Goal: Task Accomplishment & Management: Complete application form

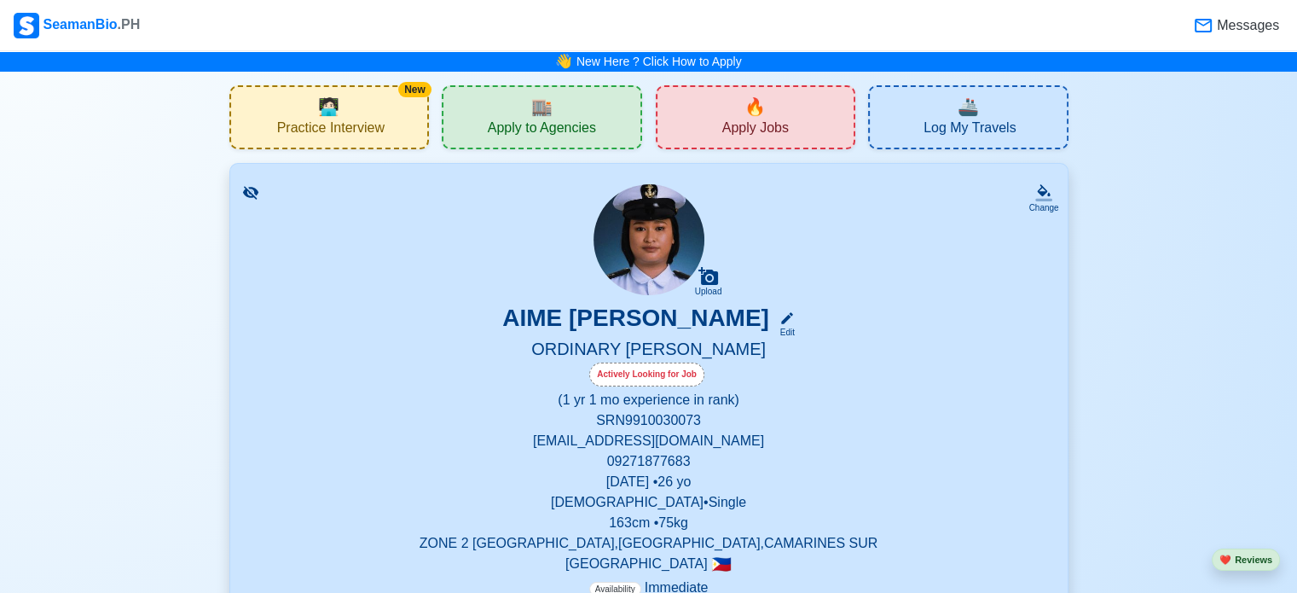
click at [588, 122] on span "Apply to Agencies" at bounding box center [542, 129] width 108 height 21
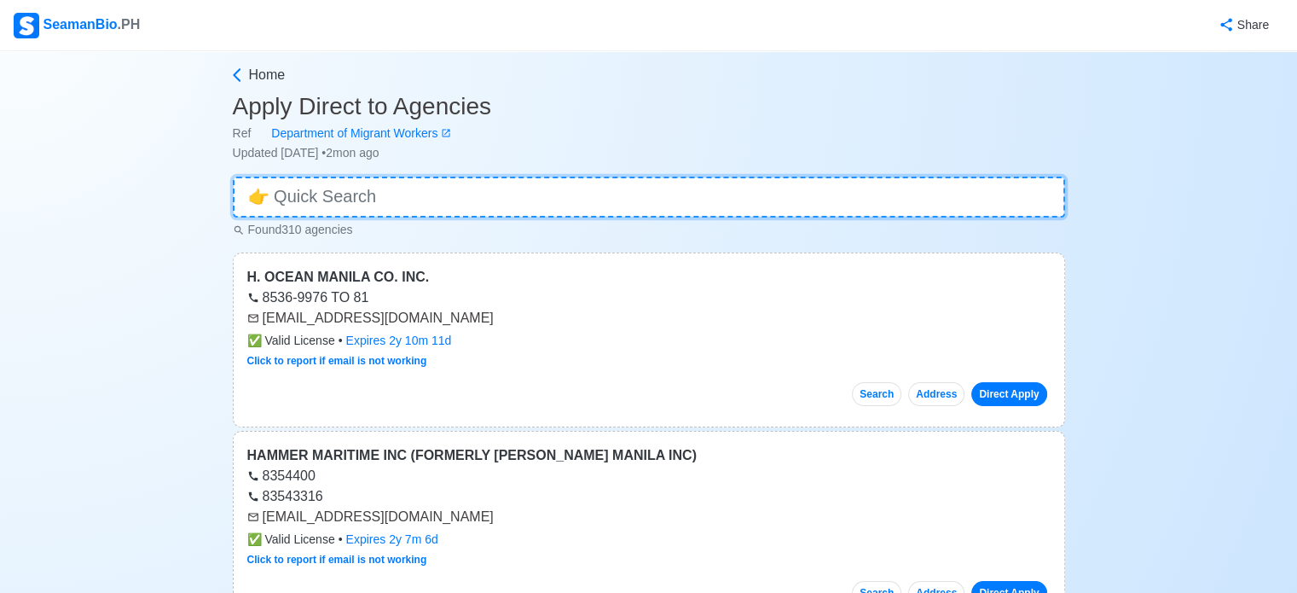
click at [494, 205] on input at bounding box center [649, 197] width 832 height 41
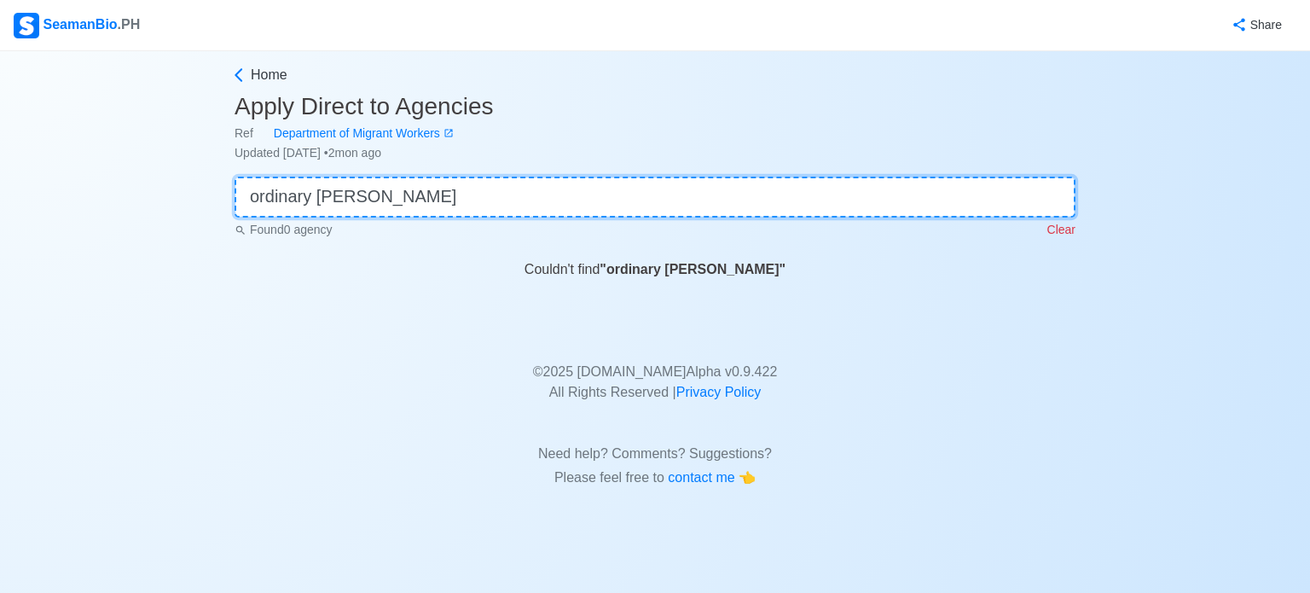
type input "ordinary [PERSON_NAME]"
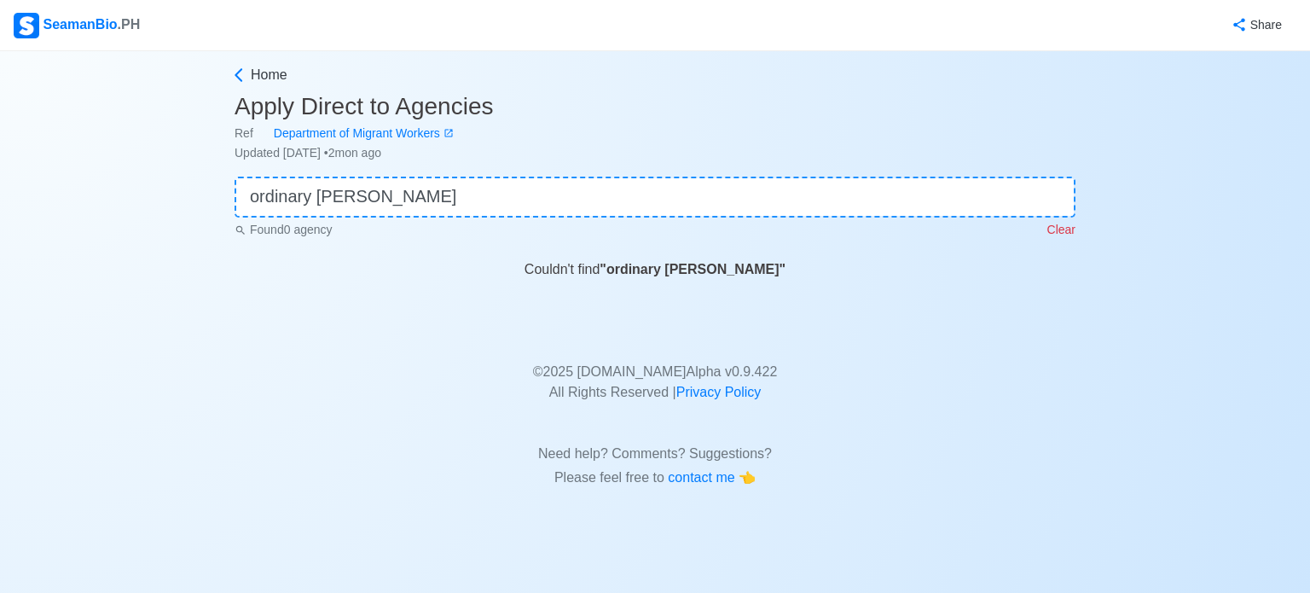
click at [1047, 231] on div "Found 0 agency Clear" at bounding box center [655, 227] width 841 height 21
click at [1051, 231] on p "Clear" at bounding box center [1061, 230] width 28 height 18
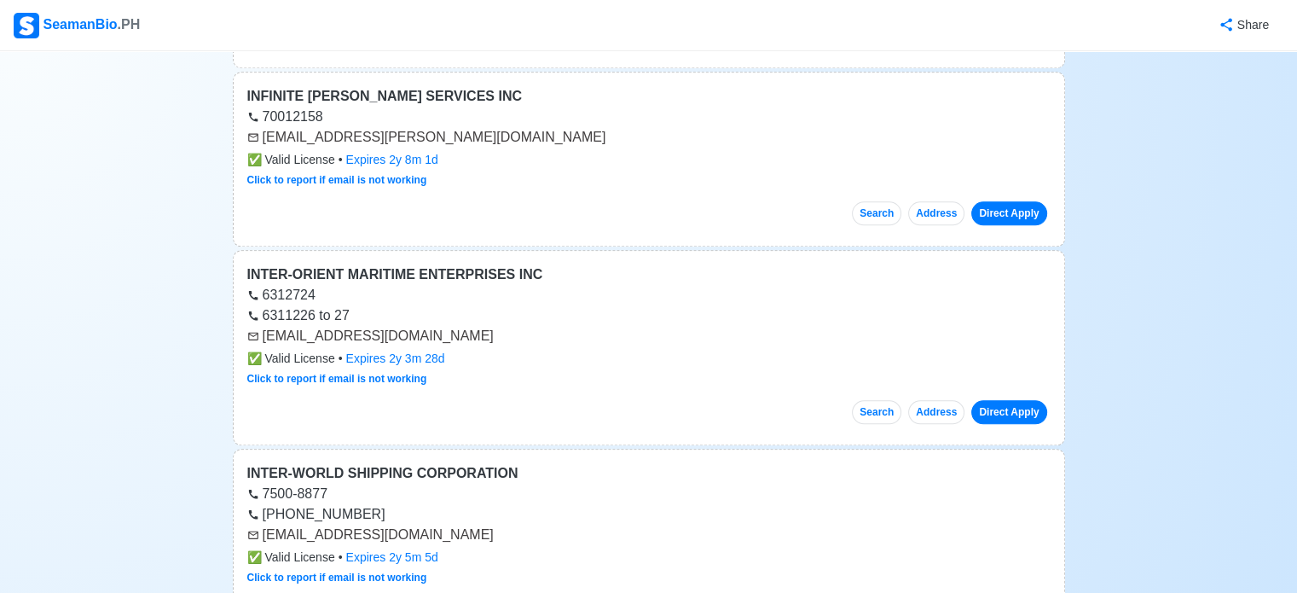
scroll to position [1750, 0]
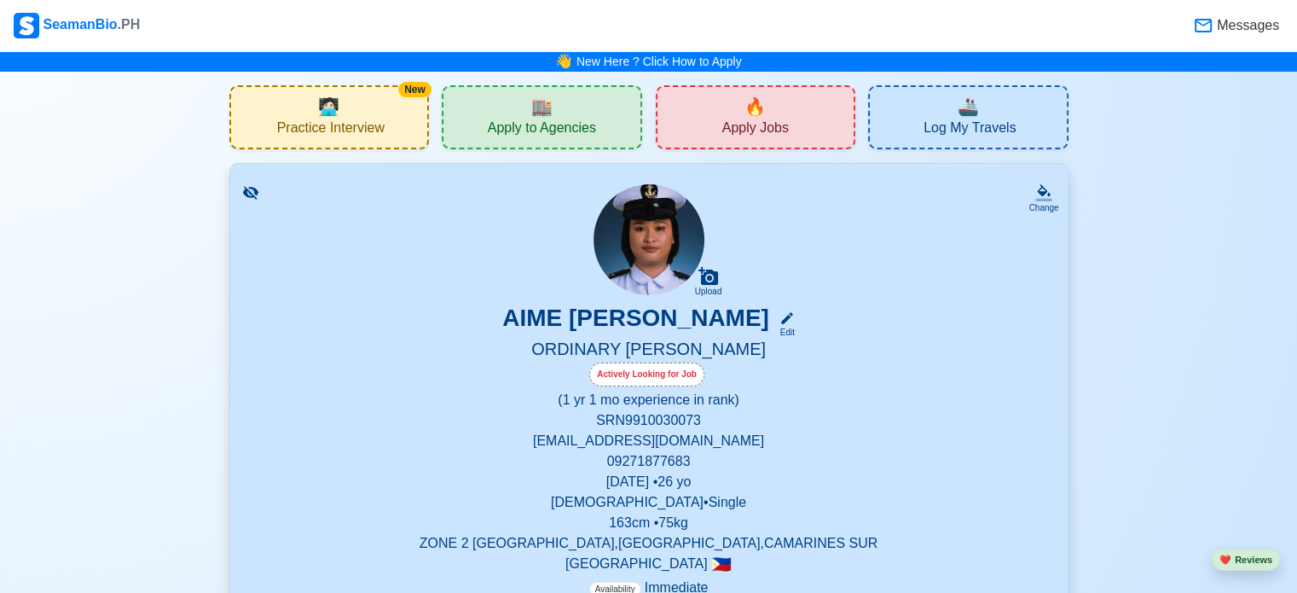
click at [761, 105] on span "🔥" at bounding box center [755, 107] width 21 height 26
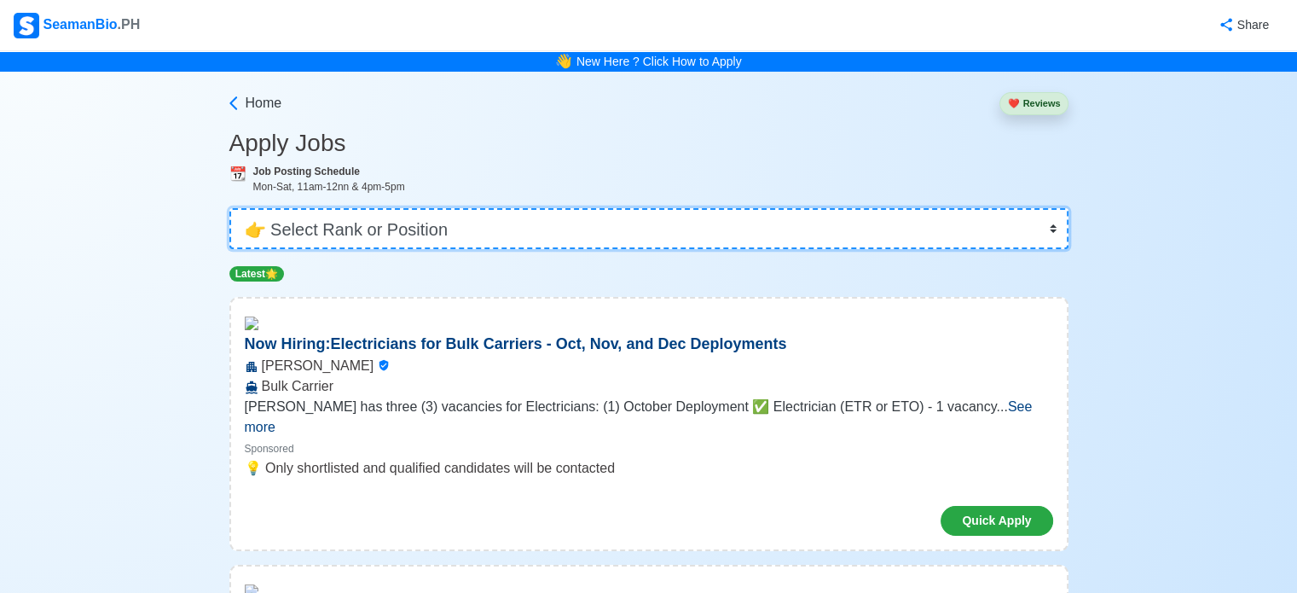
click at [603, 229] on select "👉 Select Rank or Position Master Chief Officer 2nd Officer 3rd Officer Junior O…" at bounding box center [648, 228] width 839 height 41
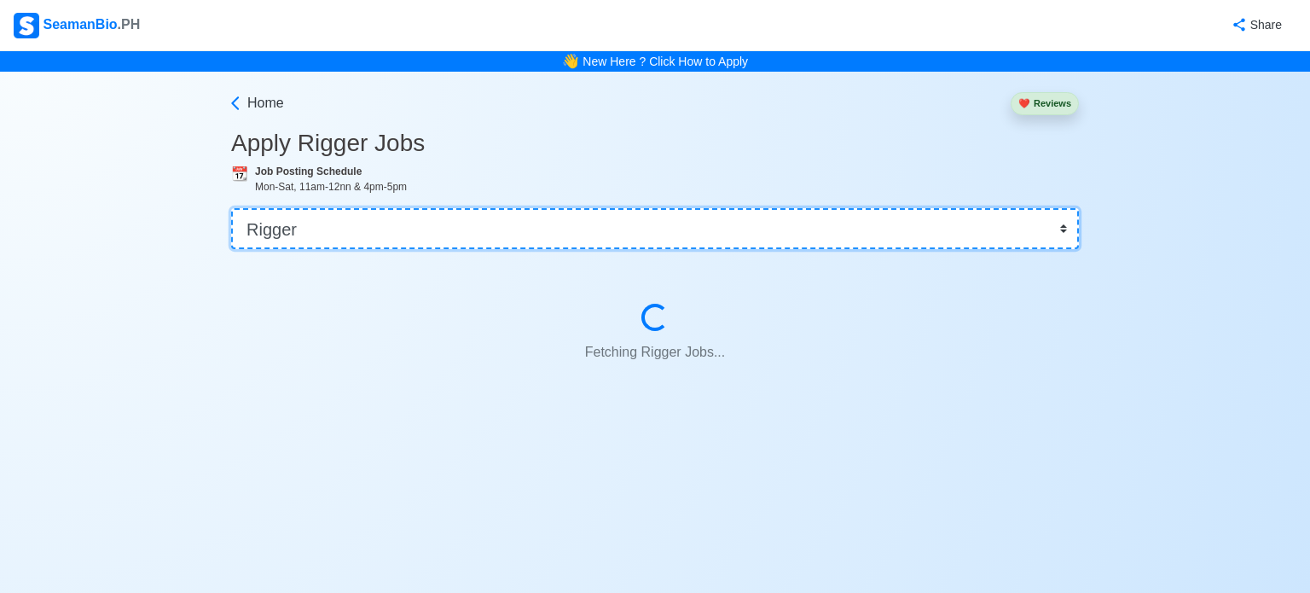
click at [603, 229] on select "👉 Select Rank or Position Master Chief Officer 2nd Officer 3rd Officer Junior O…" at bounding box center [655, 228] width 848 height 41
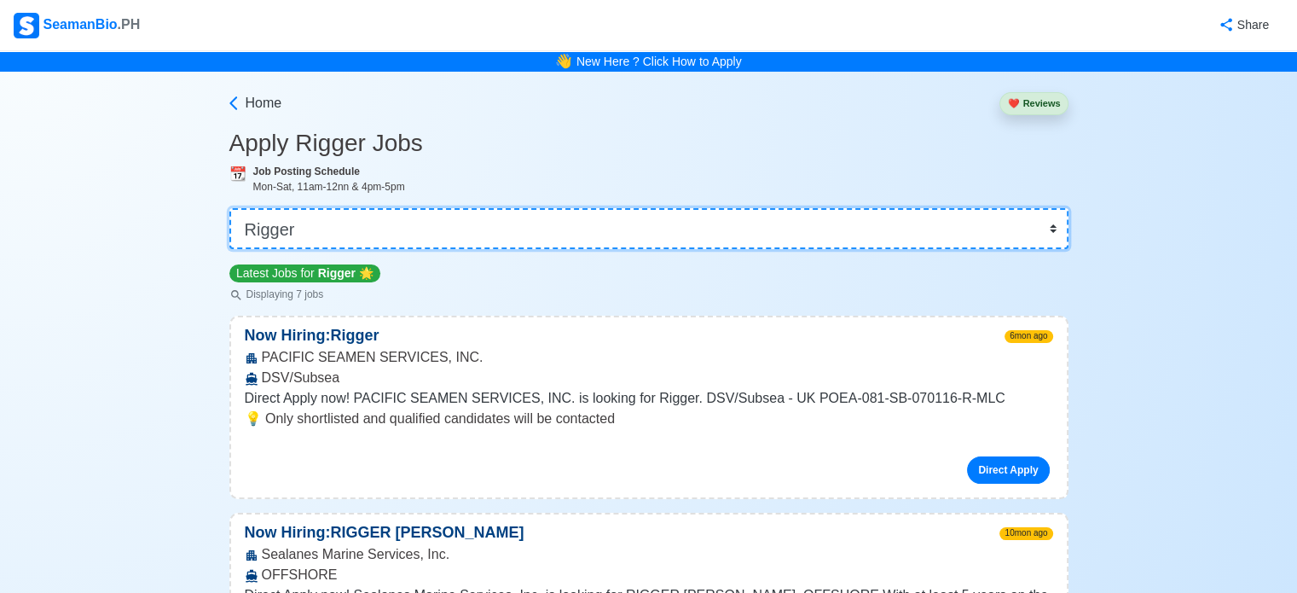
click at [603, 229] on select "👉 Select Rank or Position Master Chief Officer 2nd Officer 3rd Officer Junior O…" at bounding box center [648, 228] width 839 height 41
select select "Ordinary [PERSON_NAME]"
click at [231, 208] on select "👉 Select Rank or Position Master Chief Officer 2nd Officer 3rd Officer Junior O…" at bounding box center [648, 228] width 839 height 41
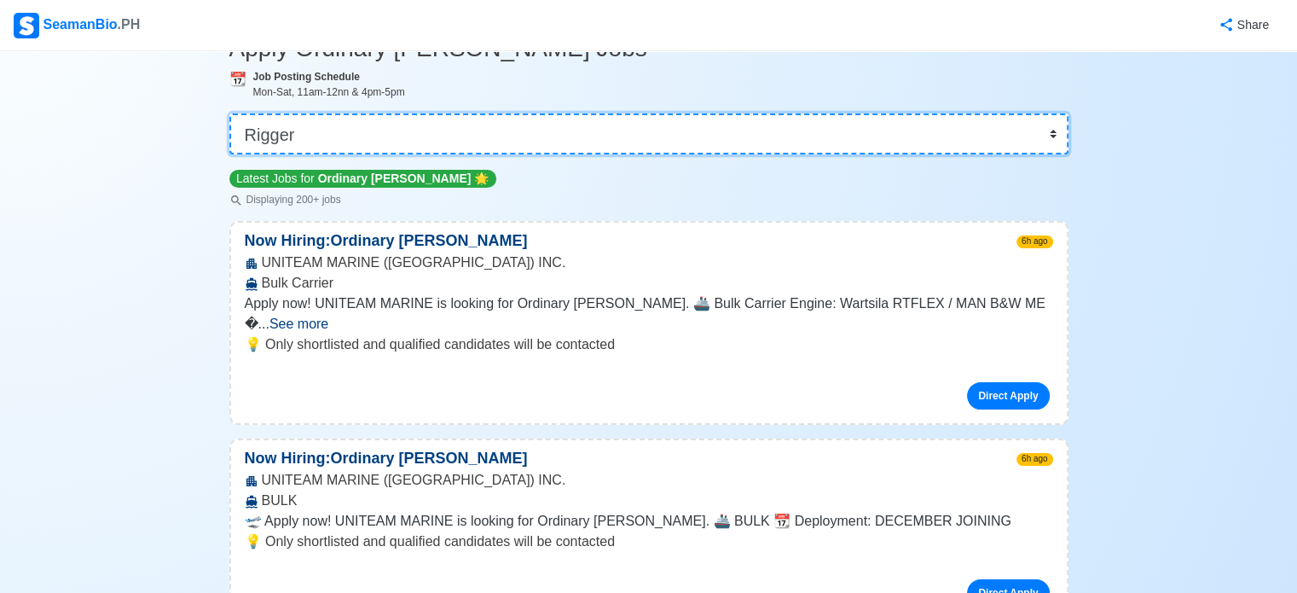
scroll to position [96, 0]
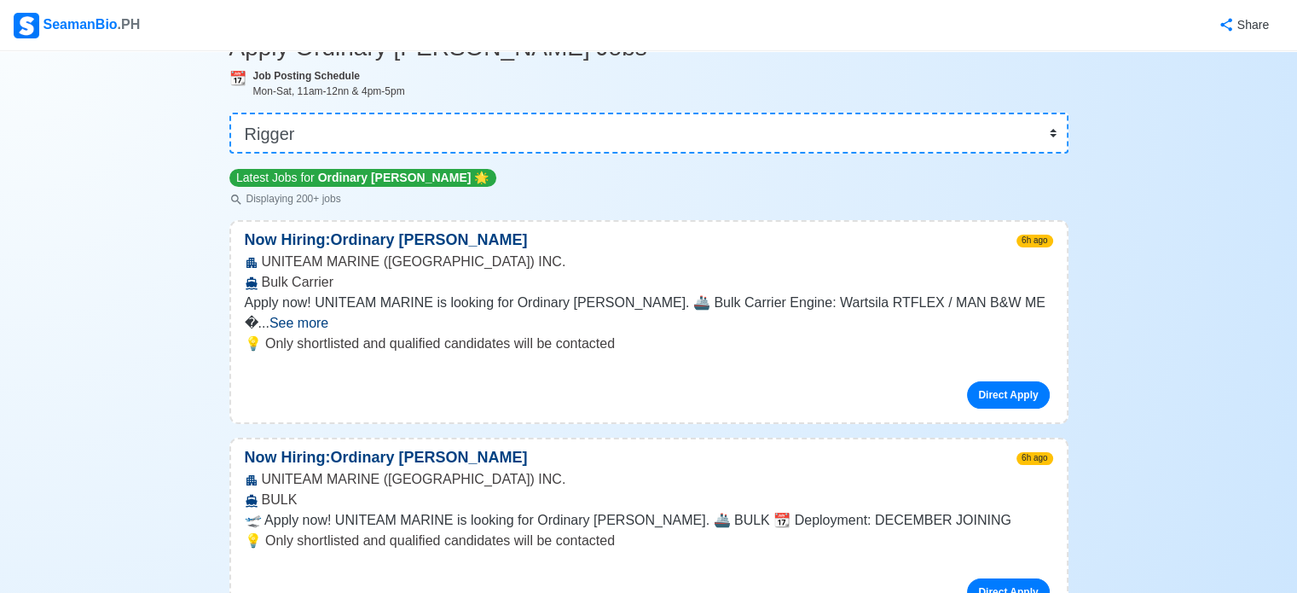
click at [1020, 333] on p "💡 Only shortlisted and qualified candidates will be contacted" at bounding box center [649, 343] width 809 height 20
click at [328, 316] on span "See more" at bounding box center [299, 323] width 59 height 14
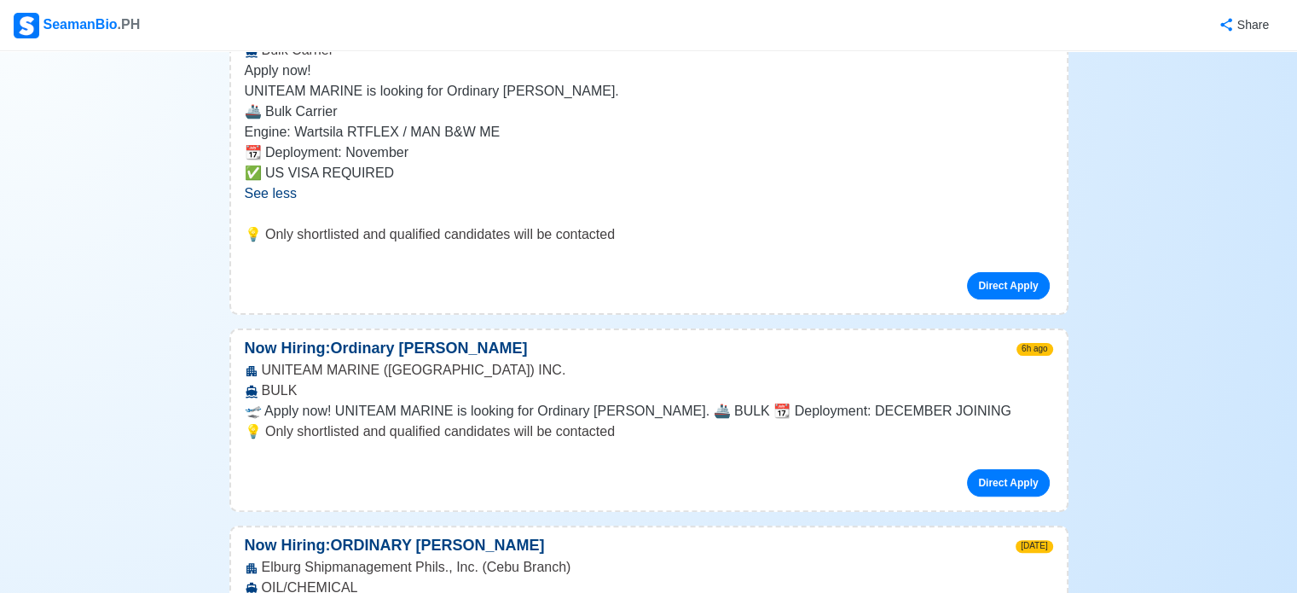
scroll to position [437, 0]
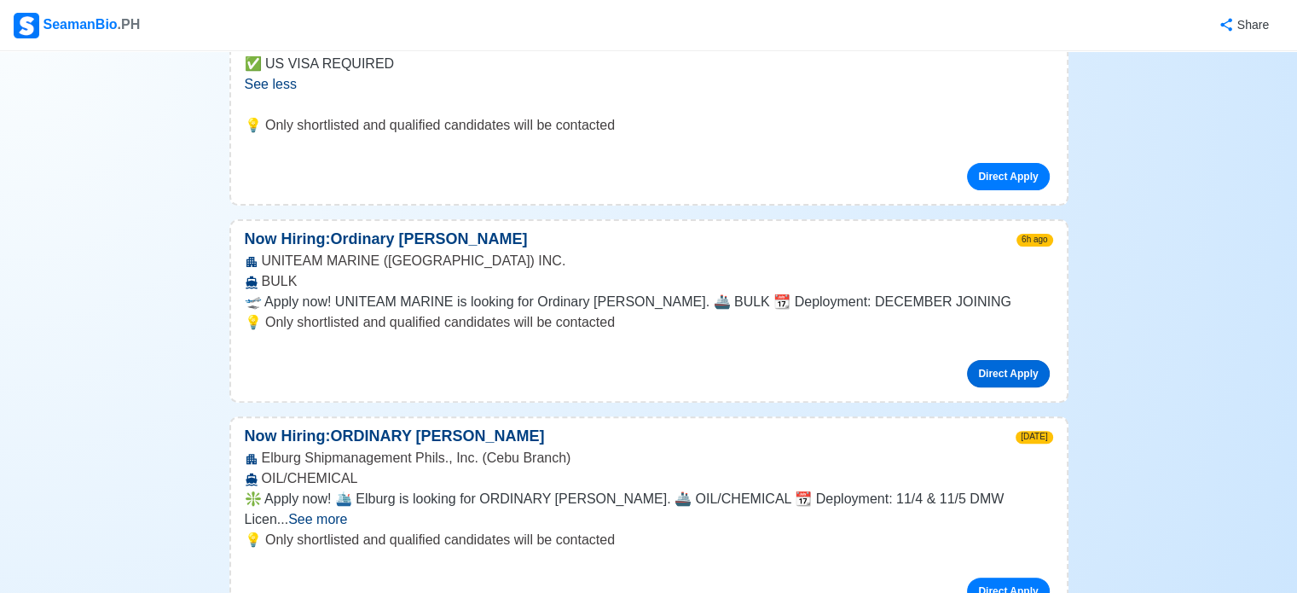
click at [983, 376] on link "Direct Apply" at bounding box center [1008, 373] width 82 height 27
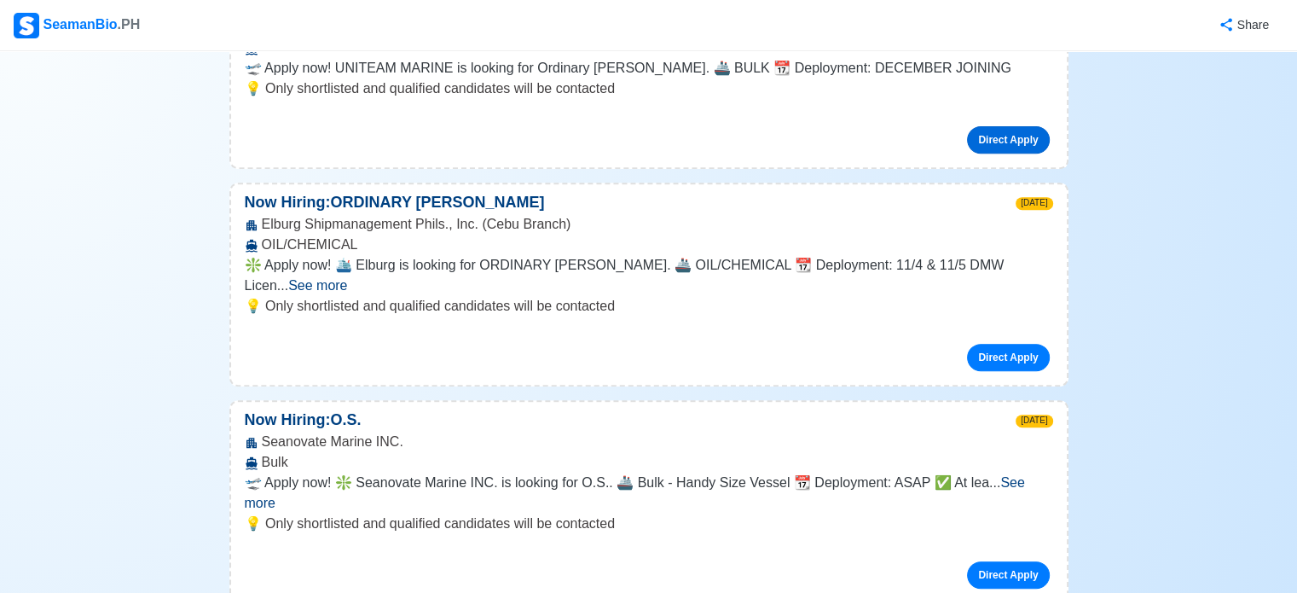
scroll to position [788, 0]
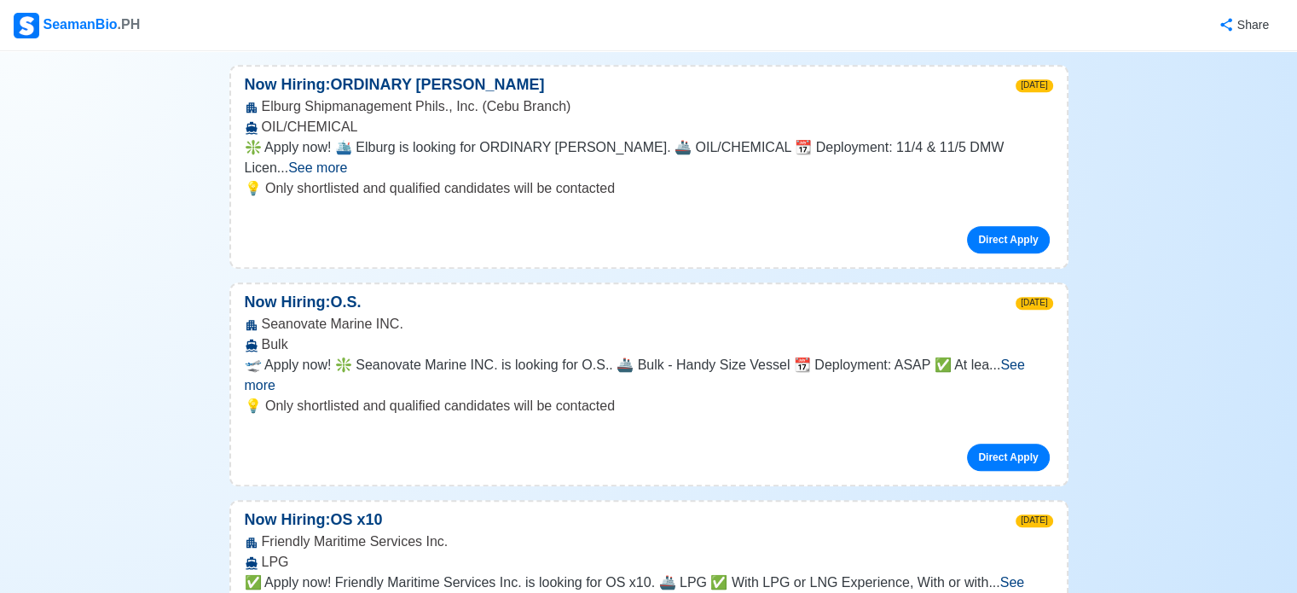
click at [1025, 357] on span "See more" at bounding box center [635, 374] width 780 height 35
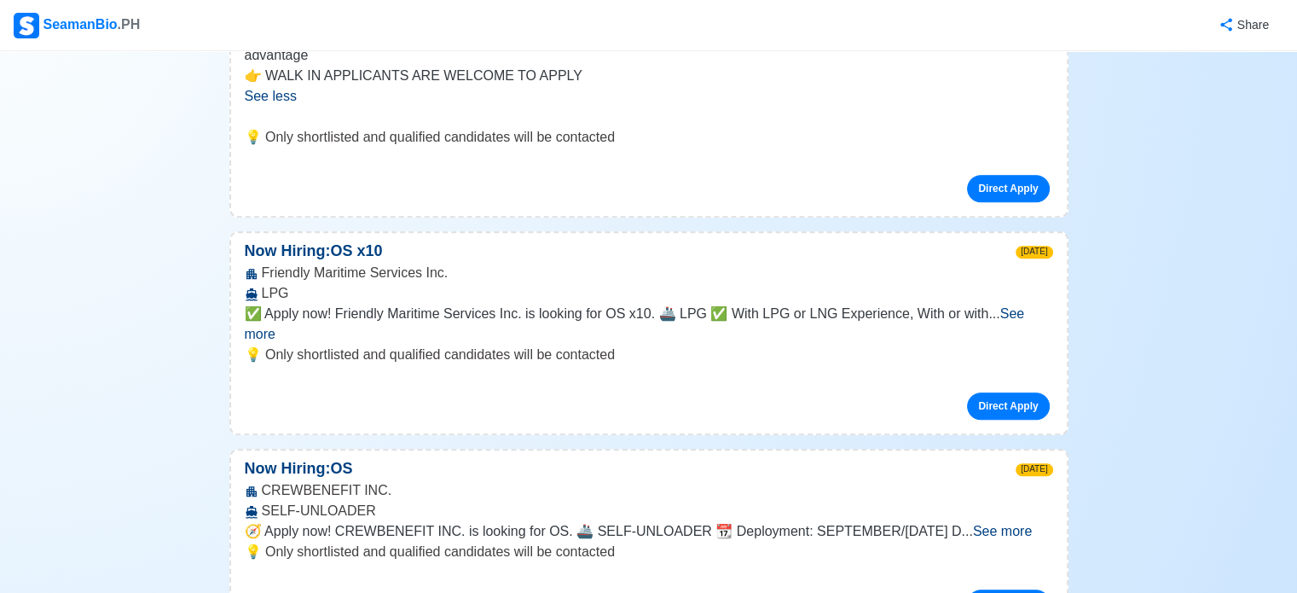
scroll to position [1201, 0]
click at [1025, 305] on span "See more" at bounding box center [635, 322] width 780 height 35
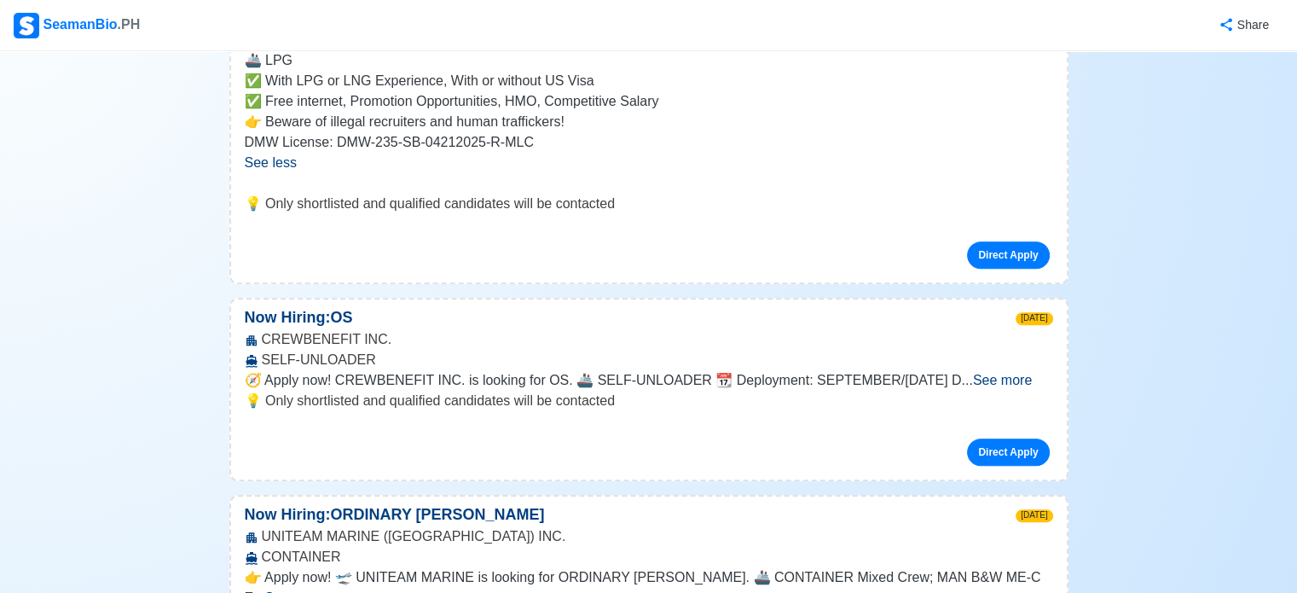
scroll to position [1496, 0]
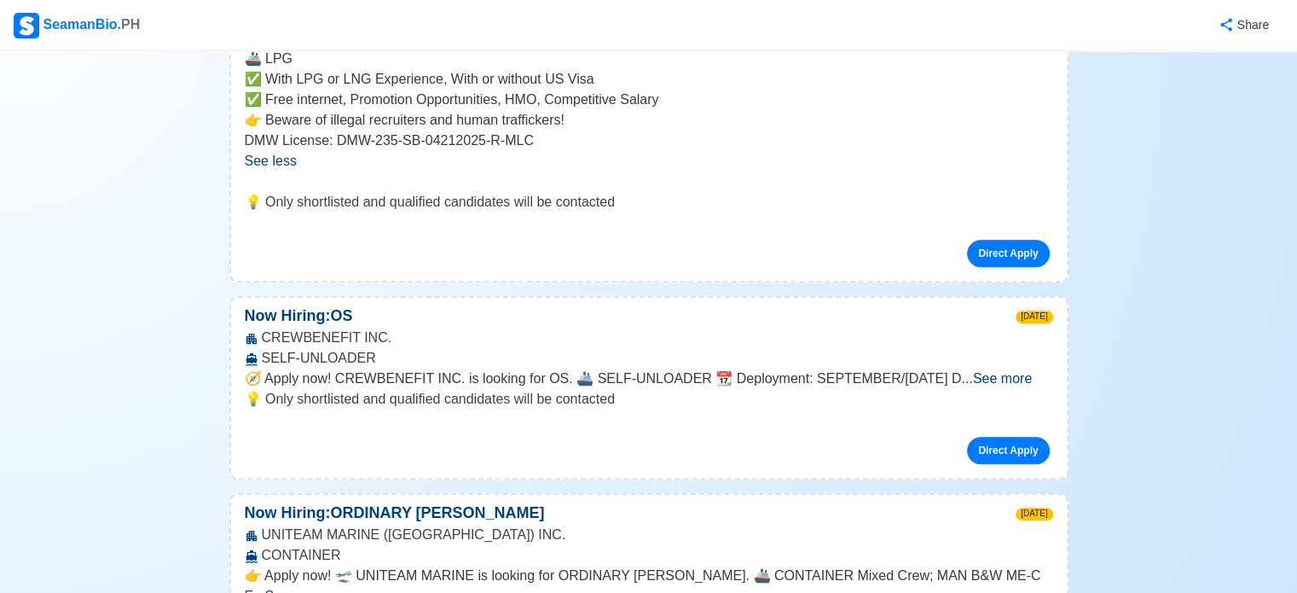
click at [1020, 368] on div "🧭 Apply now! CREWBENEFIT INC. is looking for OS. 🚢 SELF-UNLOADER 📆 Deployment: …" at bounding box center [649, 378] width 809 height 20
click at [1006, 371] on span "See more" at bounding box center [1002, 378] width 59 height 14
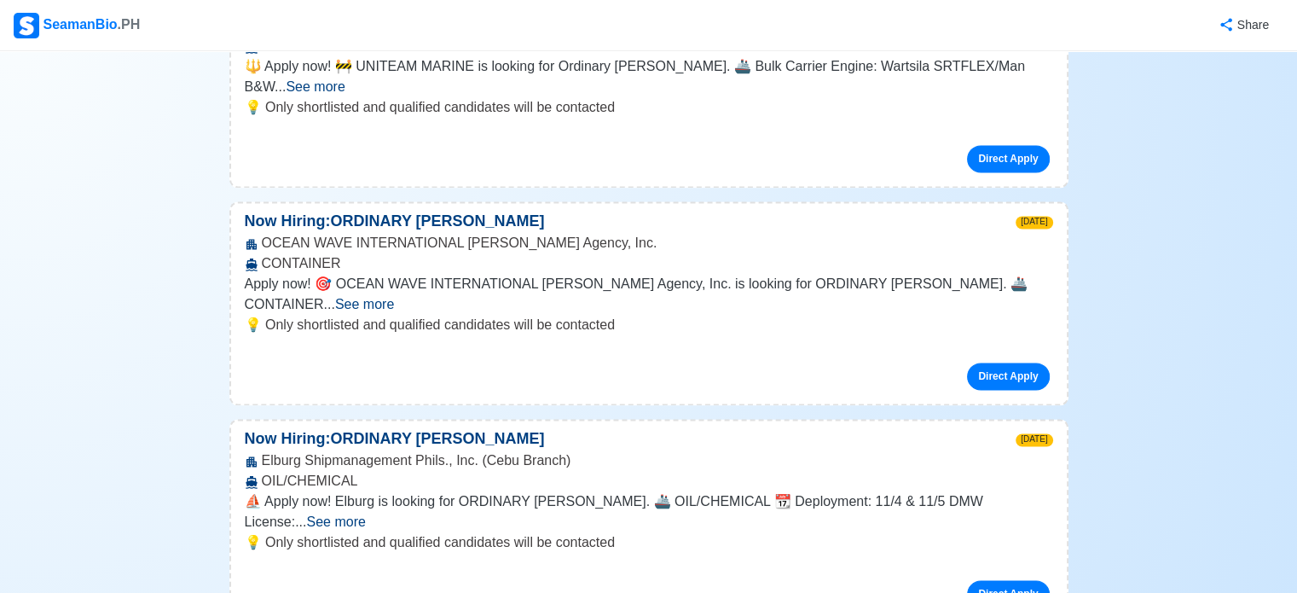
scroll to position [2391, 0]
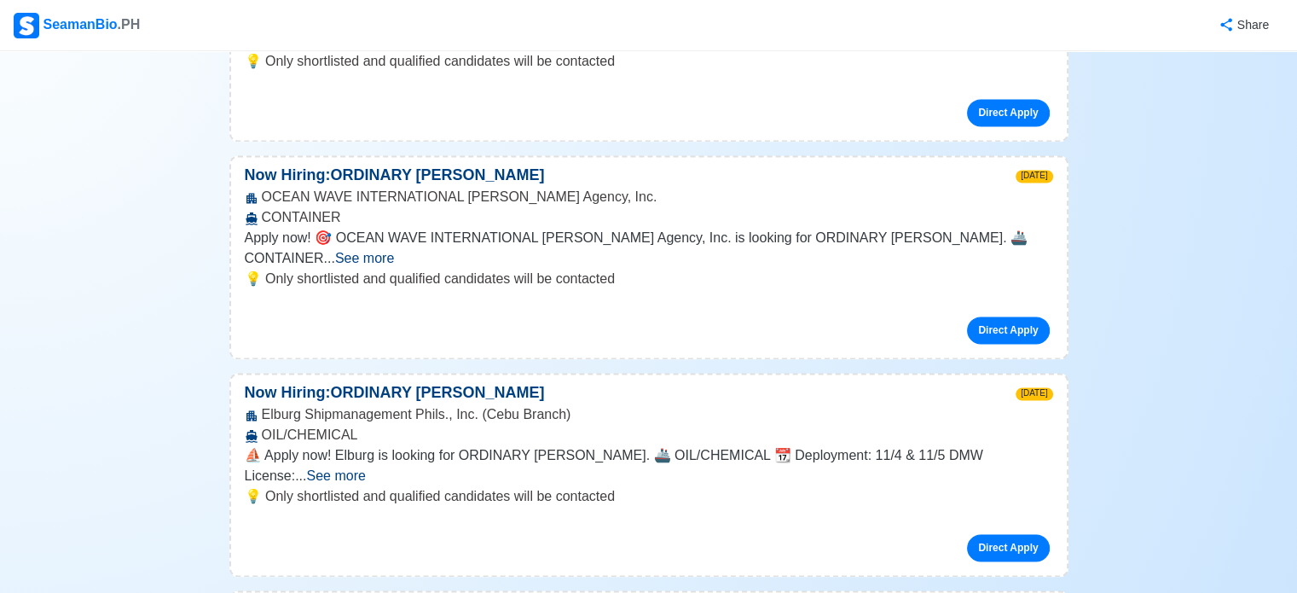
click at [365, 468] on span "See more" at bounding box center [335, 475] width 59 height 14
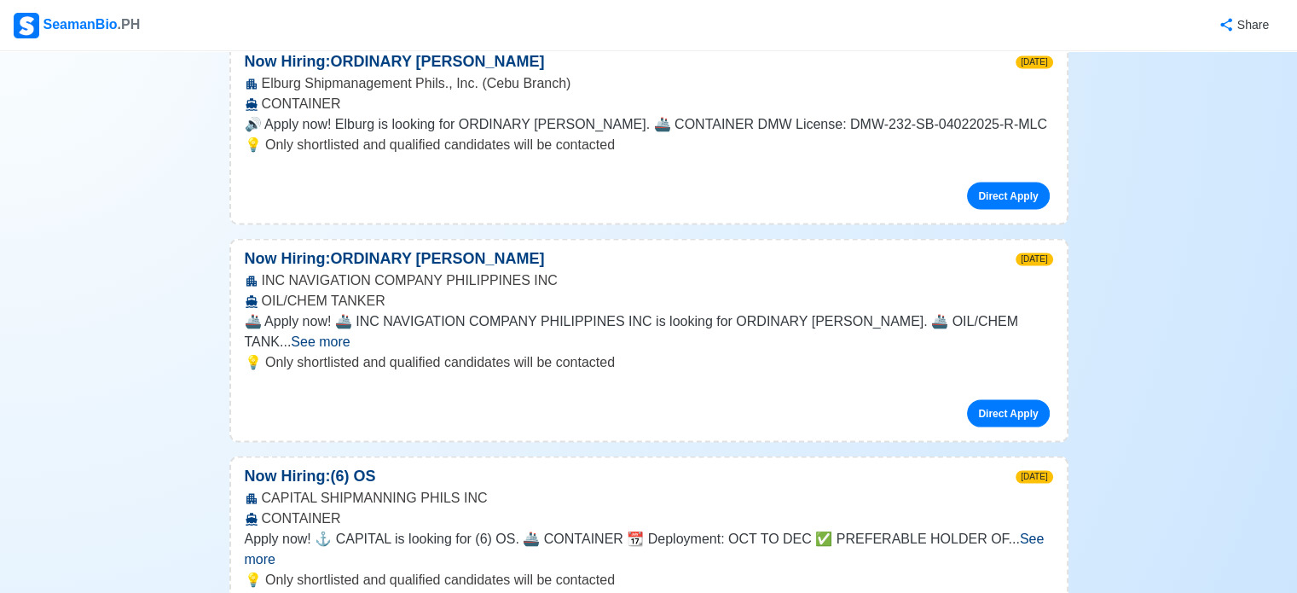
scroll to position [3314, 0]
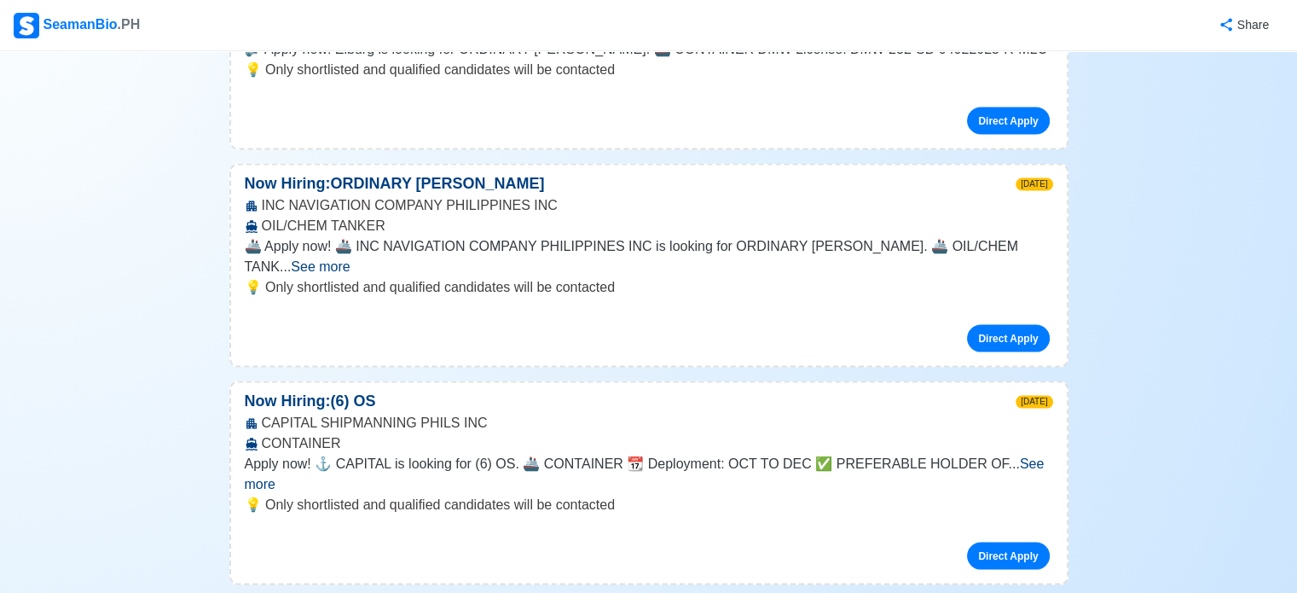
click at [1012, 456] on span "See more" at bounding box center [645, 473] width 800 height 35
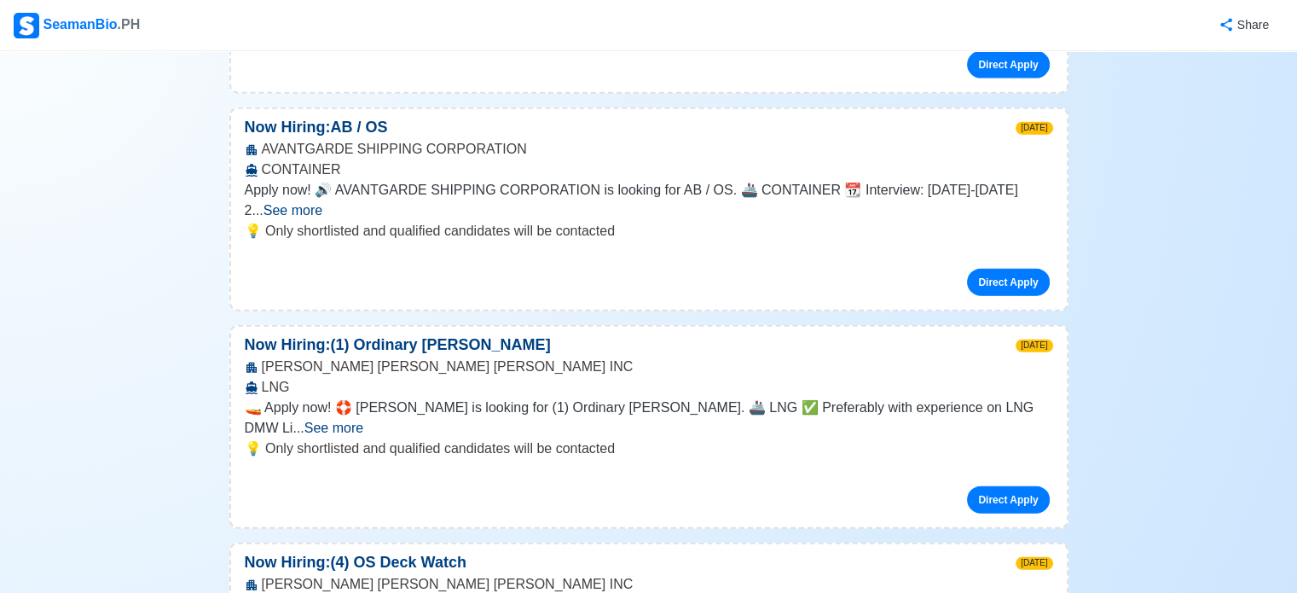
scroll to position [4053, 0]
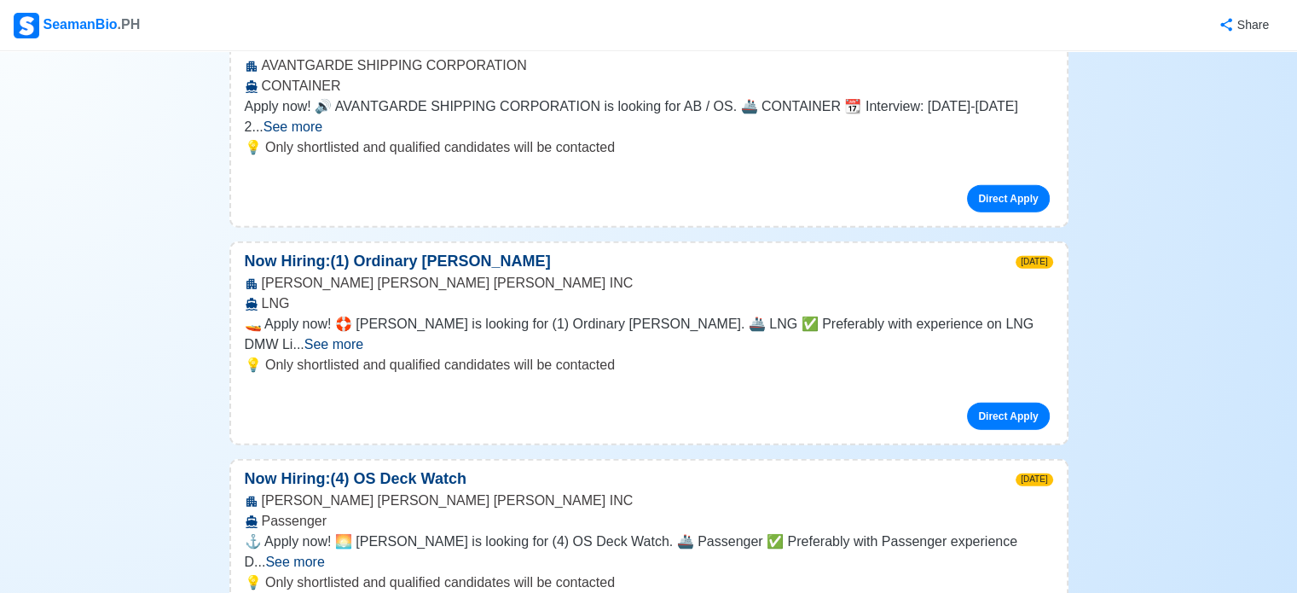
click at [324, 554] on span "See more" at bounding box center [294, 561] width 59 height 14
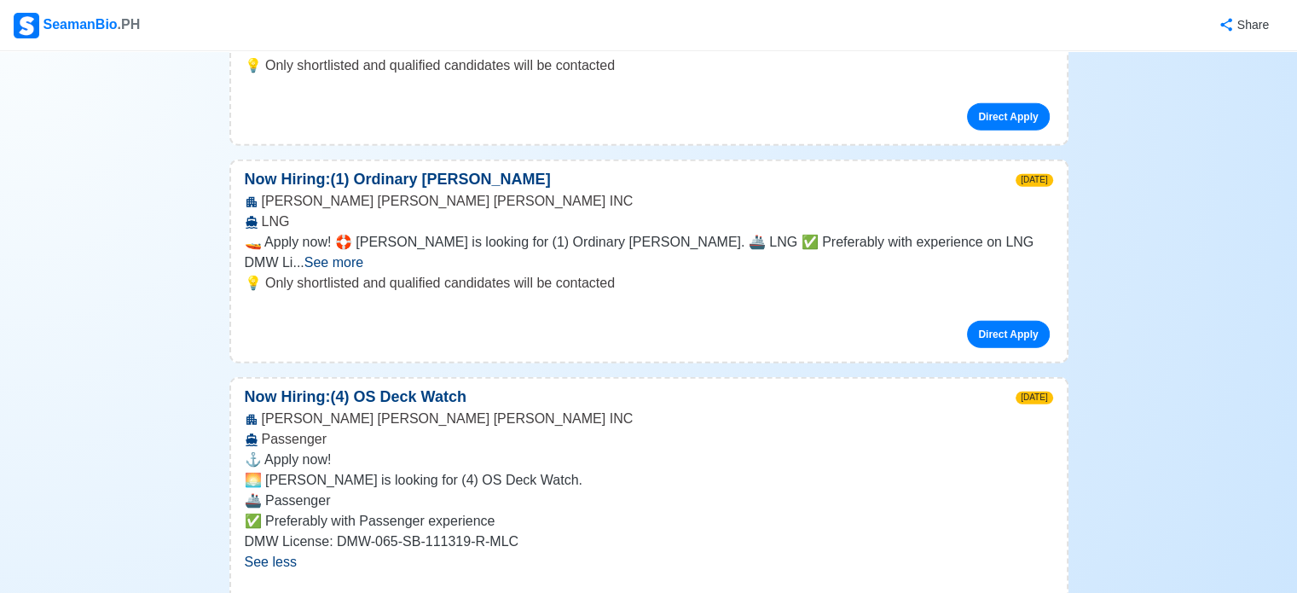
scroll to position [4135, 0]
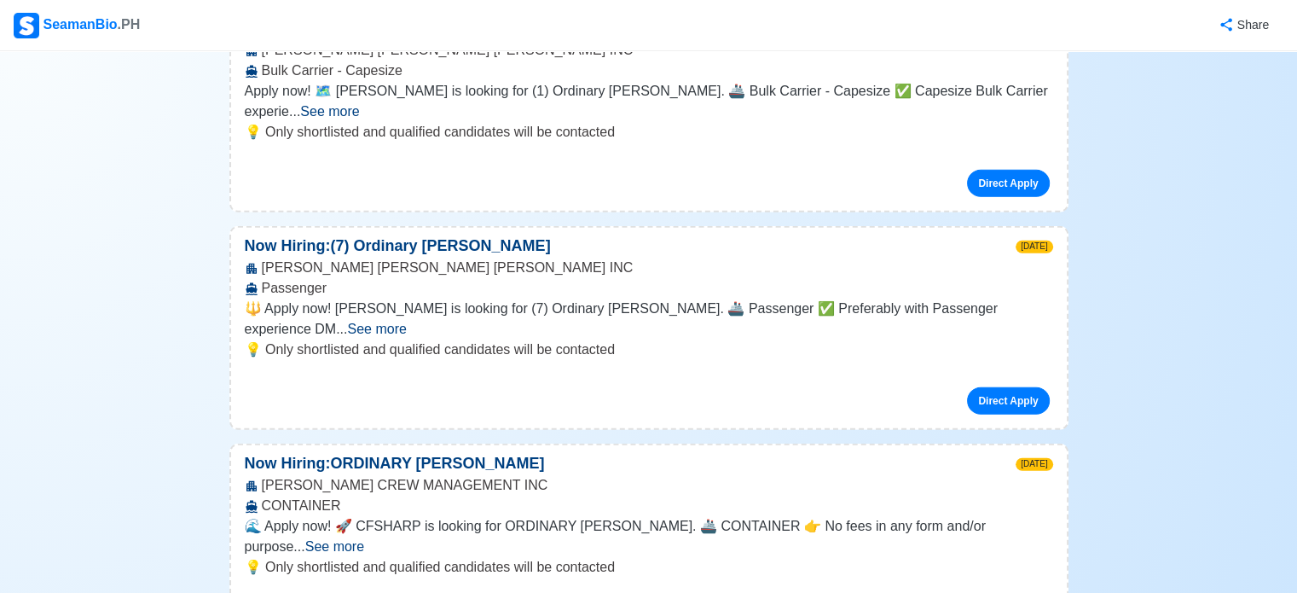
scroll to position [4830, 0]
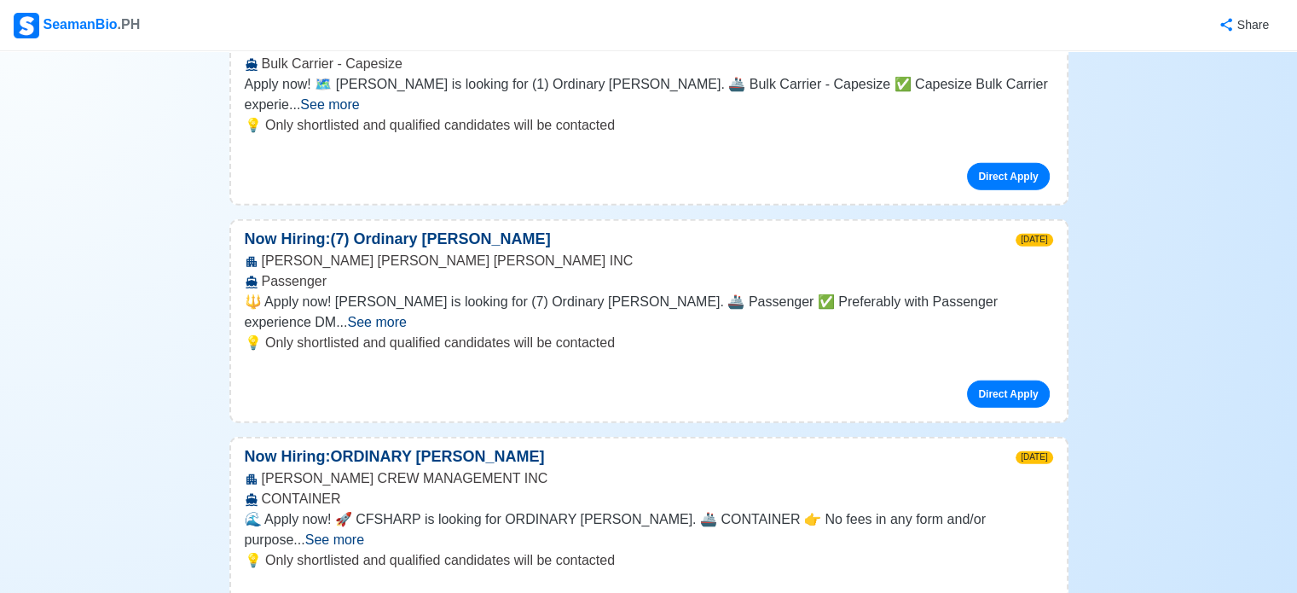
click at [364, 532] on span "See more" at bounding box center [334, 539] width 59 height 14
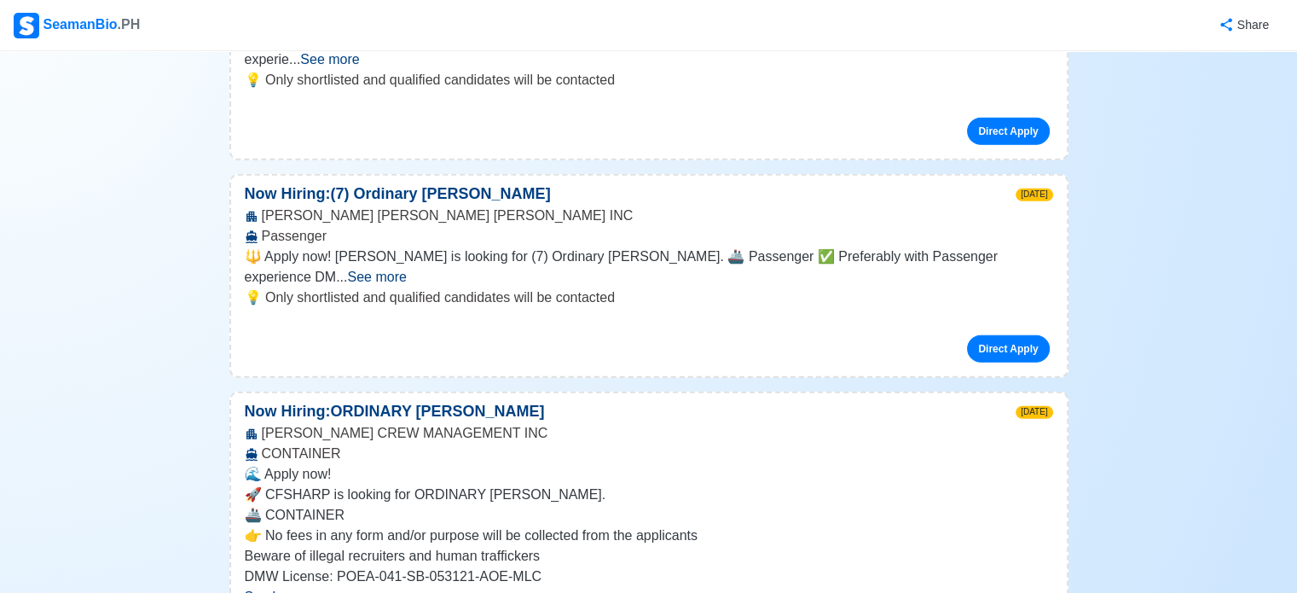
scroll to position [4878, 0]
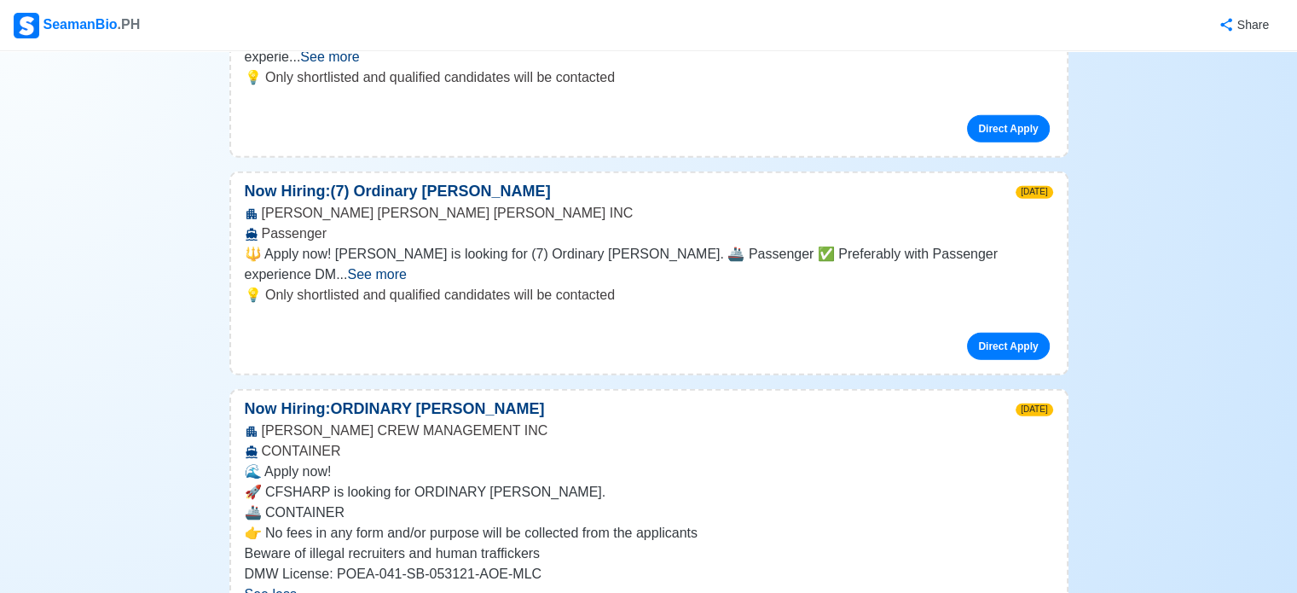
click at [118, 26] on span ".PH" at bounding box center [129, 24] width 23 height 14
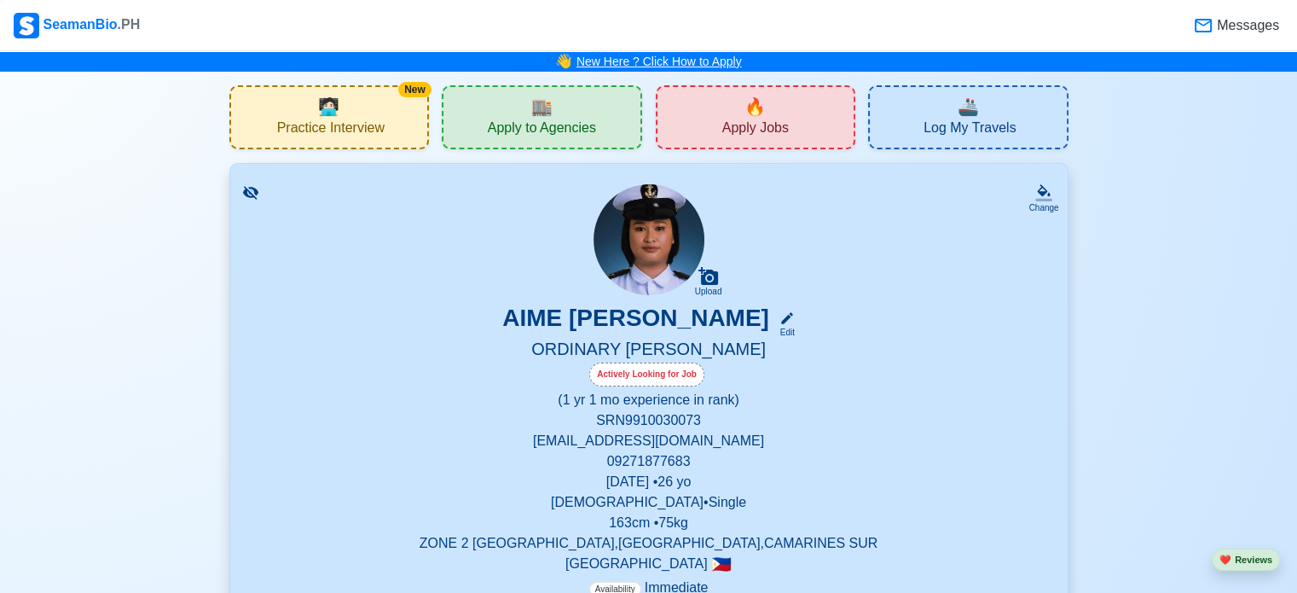
click at [699, 64] on link "New Here ? Click How to Apply" at bounding box center [659, 62] width 165 height 14
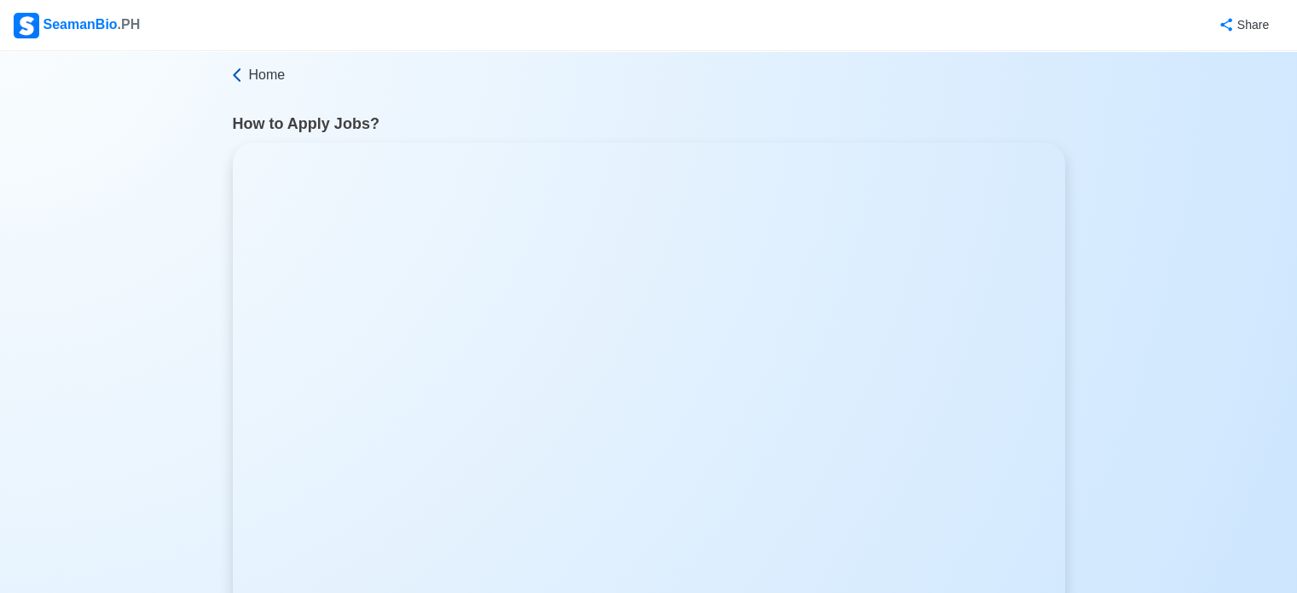
click at [238, 72] on icon at bounding box center [237, 75] width 17 height 17
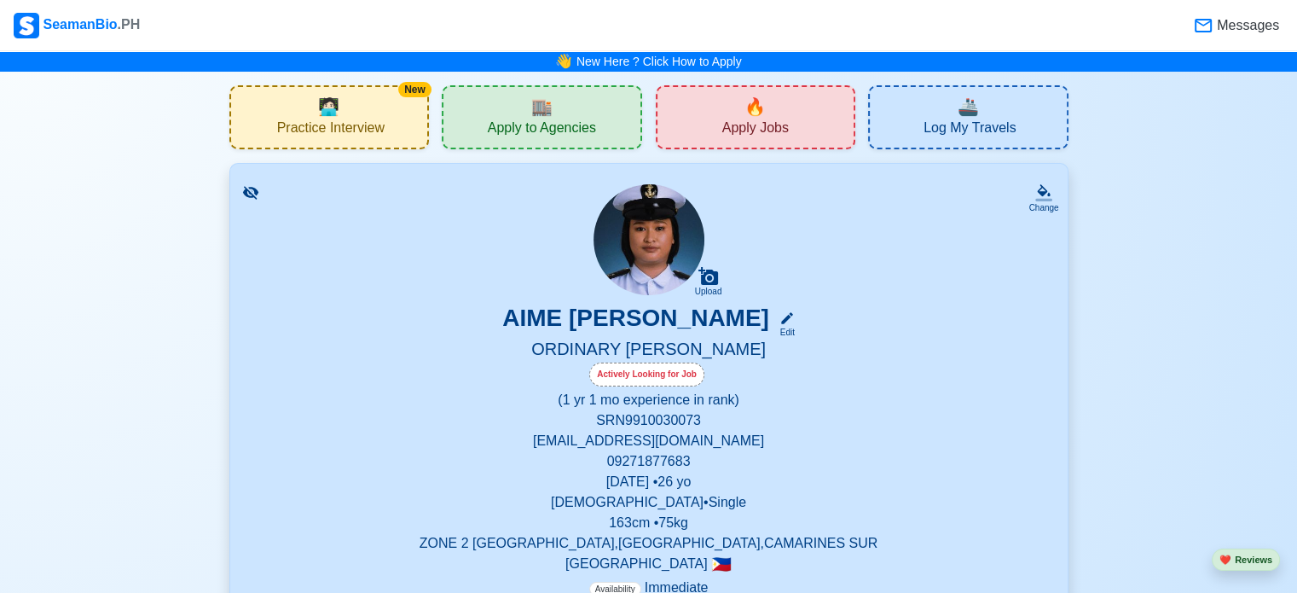
click at [651, 222] on img at bounding box center [649, 239] width 111 height 111
click at [675, 267] on img at bounding box center [649, 239] width 111 height 111
